Goal: Download file/media

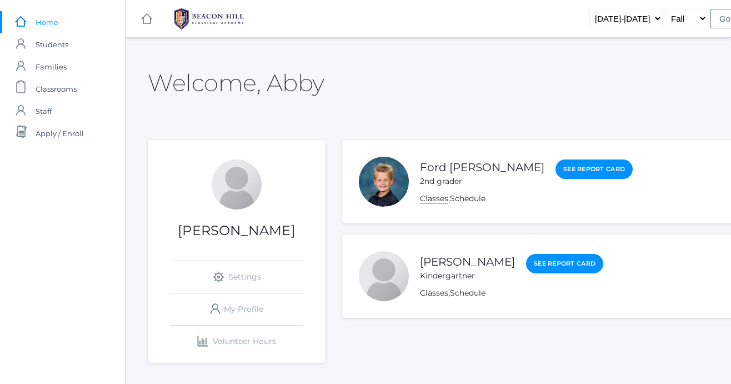
click at [441, 203] on link "Classes" at bounding box center [434, 198] width 28 height 11
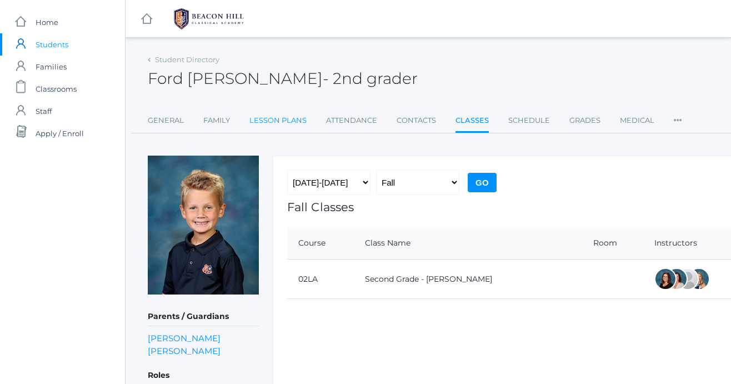
click at [299, 122] on link "Lesson Plans" at bounding box center [277, 120] width 57 height 22
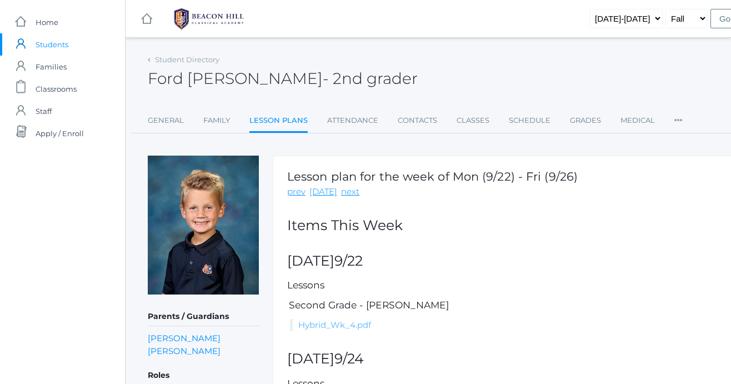
click at [356, 323] on link "Hybrid_Wk_4.pdf" at bounding box center [334, 324] width 73 height 11
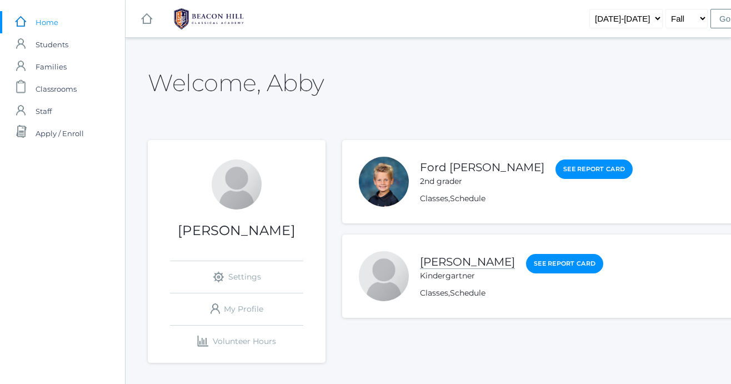
click at [451, 258] on link "[PERSON_NAME]" at bounding box center [467, 262] width 95 height 14
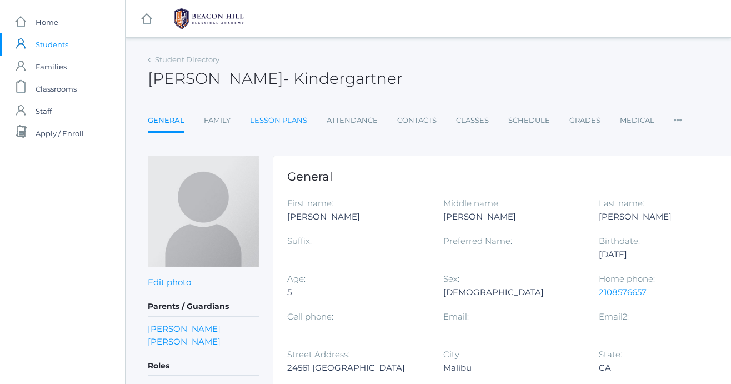
click at [297, 128] on link "Lesson Plans" at bounding box center [278, 120] width 57 height 22
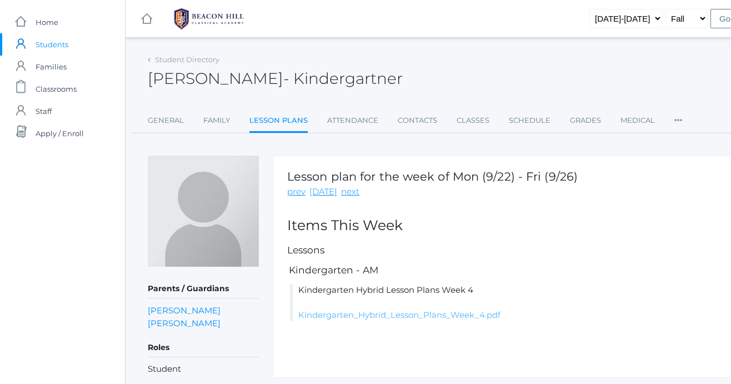
click at [342, 317] on link "Kindergarten_Hybrid_Lesson_Plans_Week_4.pdf" at bounding box center [399, 314] width 202 height 11
